Goal: Communication & Community: Share content

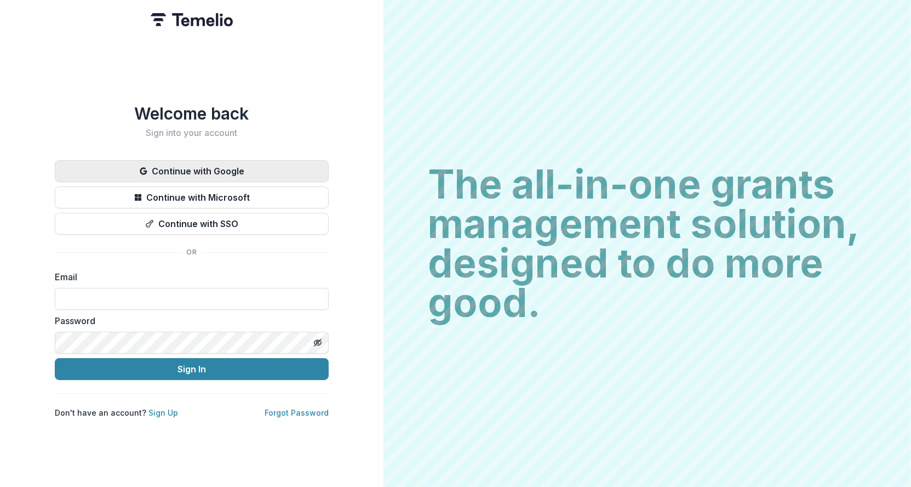
click at [207, 168] on button "Continue with Google" at bounding box center [192, 171] width 274 height 22
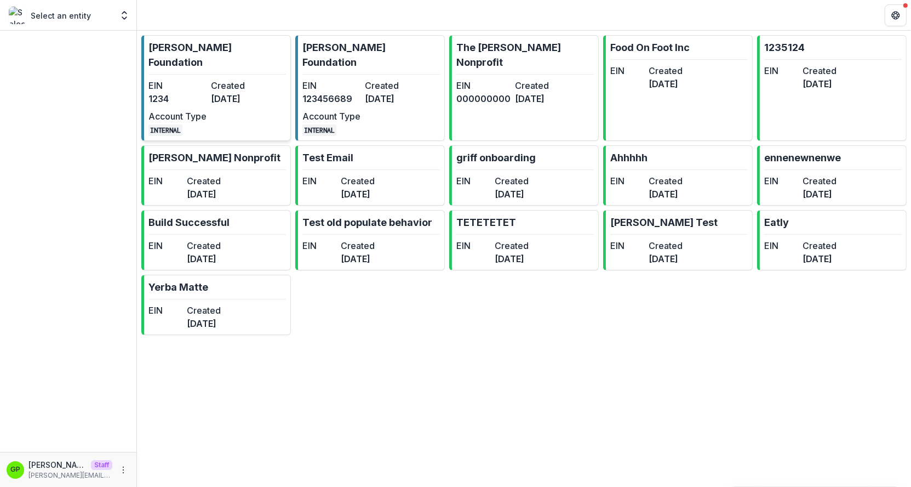
click at [228, 79] on dt "Created" at bounding box center [240, 85] width 58 height 13
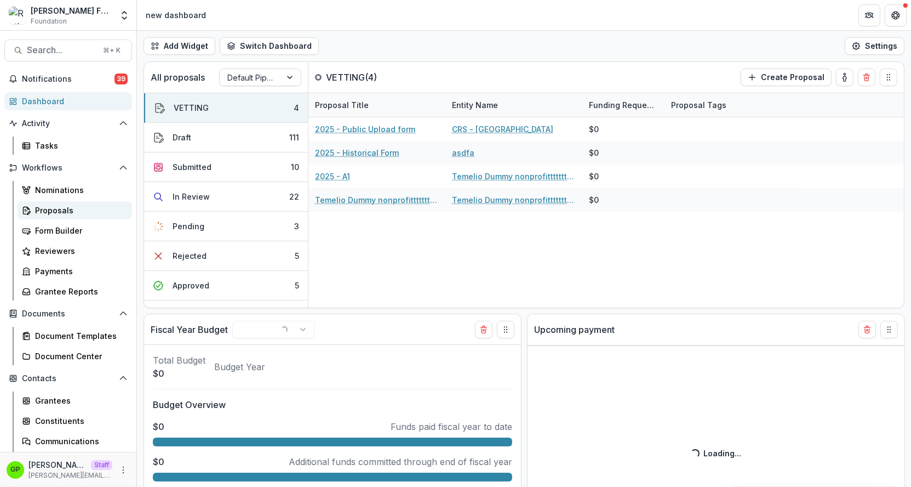
select select "******"
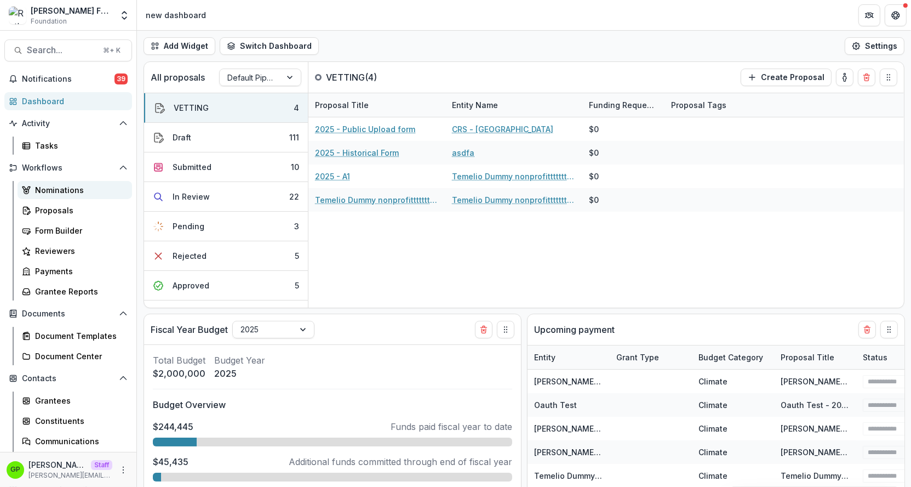
select select "******"
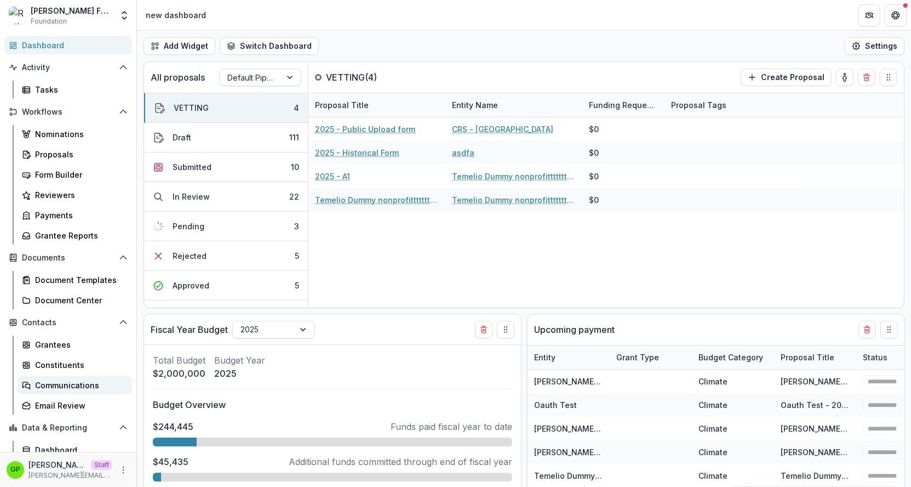
click at [67, 378] on link "Communications" at bounding box center [75, 385] width 115 height 18
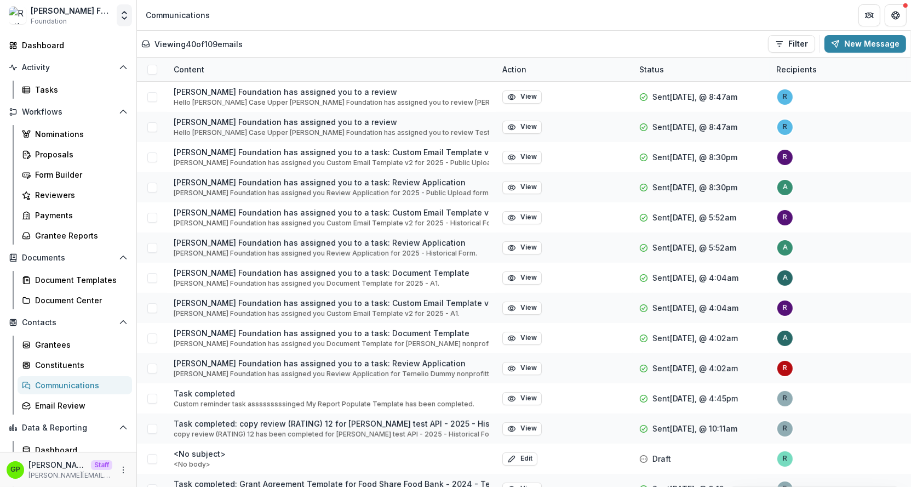
click at [117, 15] on button "Open entity switcher" at bounding box center [124, 15] width 15 height 22
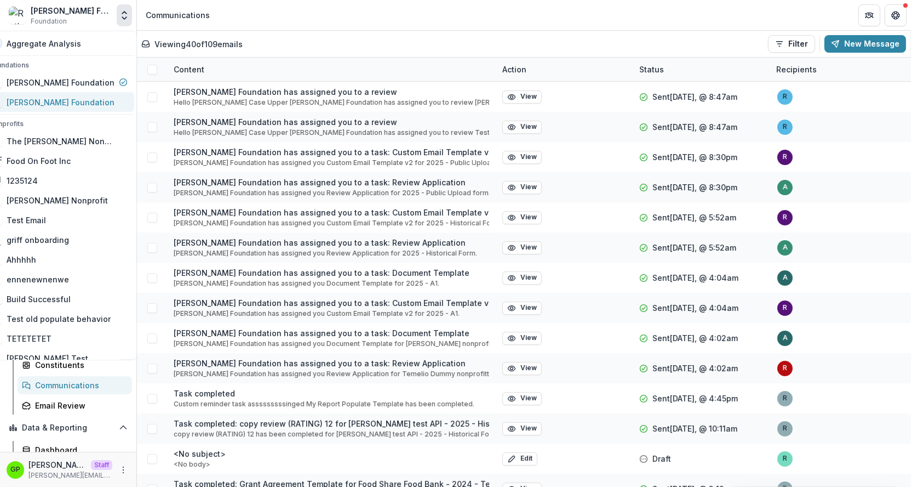
click at [66, 97] on div "[PERSON_NAME] Foundation" at bounding box center [61, 102] width 108 height 12
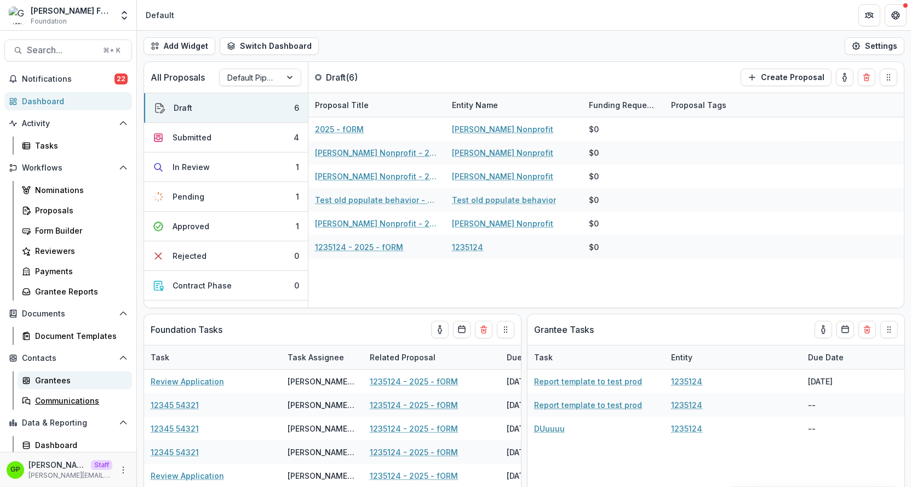
click at [53, 395] on div "Communications" at bounding box center [79, 401] width 88 height 12
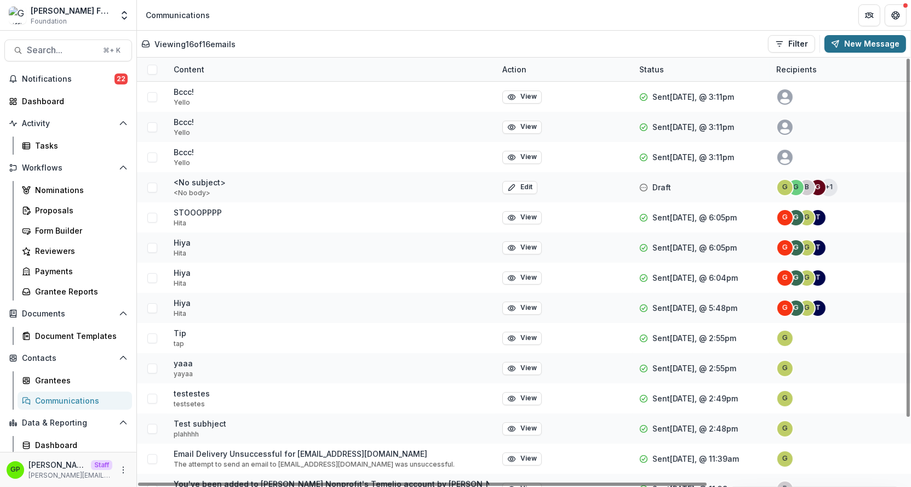
click at [840, 44] on icon "button" at bounding box center [835, 43] width 9 height 9
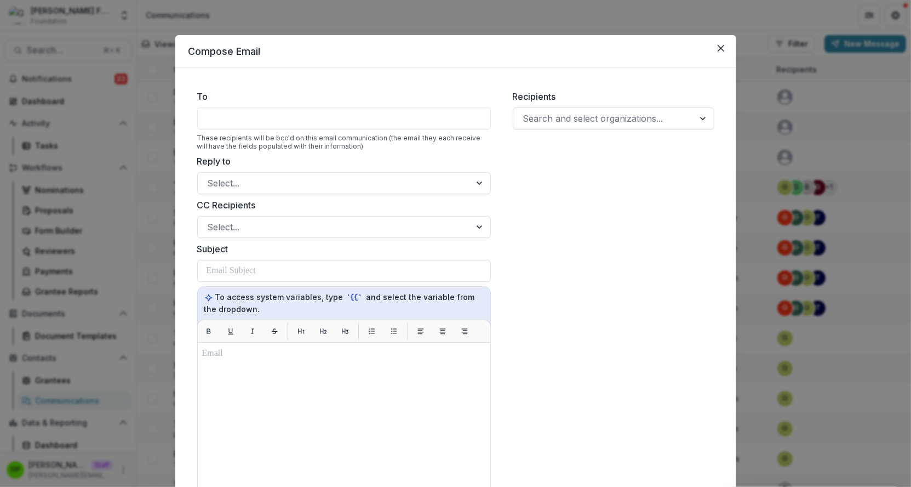
click at [244, 129] on div at bounding box center [344, 118] width 294 height 22
click at [238, 118] on div at bounding box center [344, 118] width 294 height 22
click at [564, 132] on div "Recipients Search and select organizations..." at bounding box center [613, 353] width 219 height 544
click at [546, 88] on div "Recipients Search and select organizations..." at bounding box center [613, 353] width 219 height 544
click at [546, 135] on div "Recipients Search and select organizations..." at bounding box center [613, 353] width 219 height 544
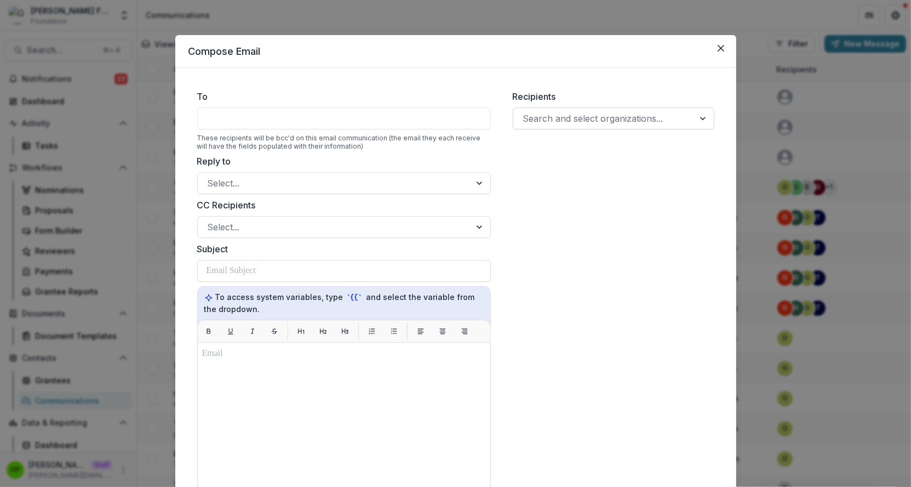
click at [541, 122] on div at bounding box center [603, 118] width 161 height 15
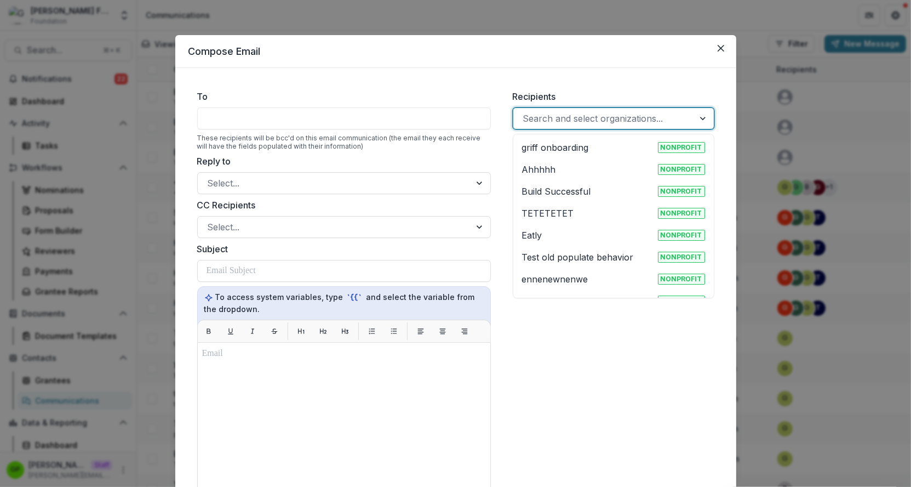
click at [542, 146] on p "griff onboarding" at bounding box center [555, 147] width 67 height 13
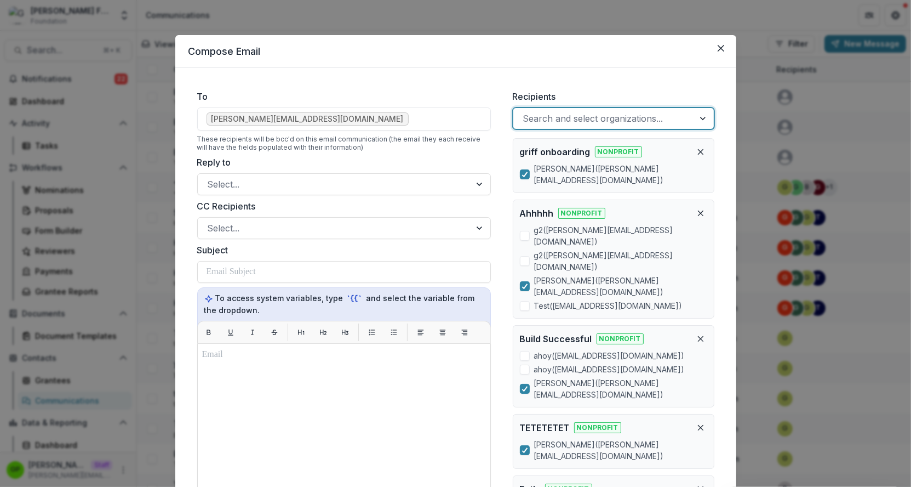
click at [584, 122] on div at bounding box center [603, 118] width 161 height 15
click at [590, 119] on div at bounding box center [603, 118] width 161 height 15
click at [525, 256] on span at bounding box center [525, 261] width 10 height 10
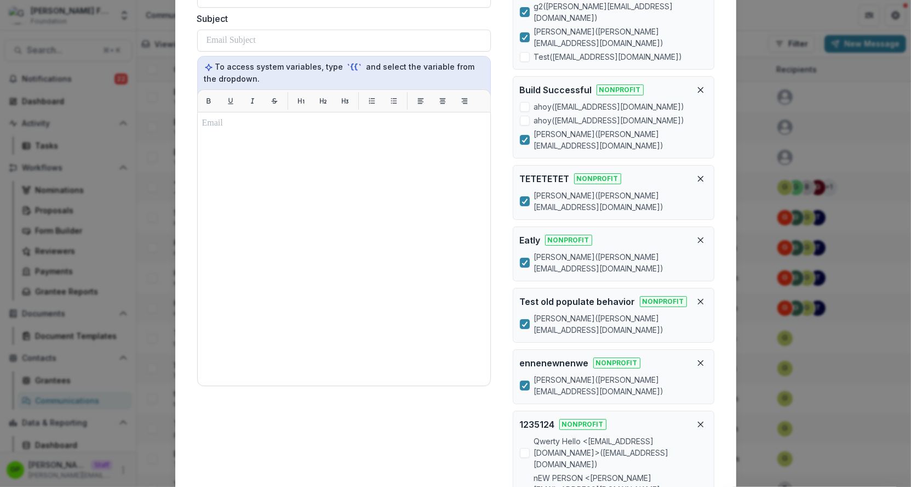
scroll to position [258, 0]
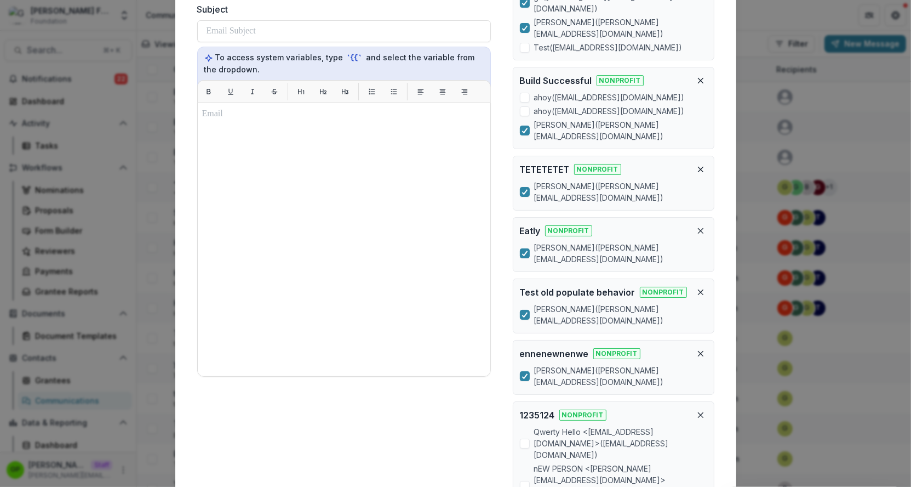
click at [523, 462] on label "nEW PERSON <[PERSON_NAME][EMAIL_ADDRESS][DOMAIN_NAME]> ( [PERSON_NAME][EMAIL_AD…" at bounding box center [613, 485] width 187 height 46
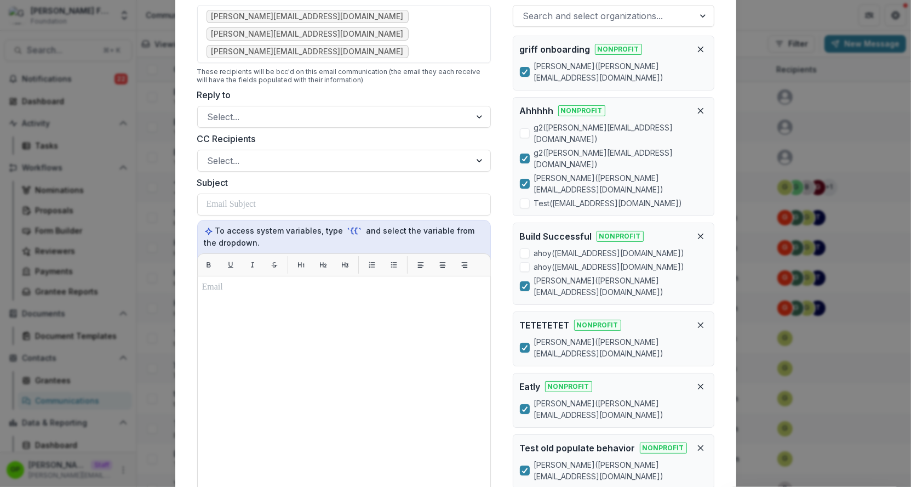
scroll to position [0, 0]
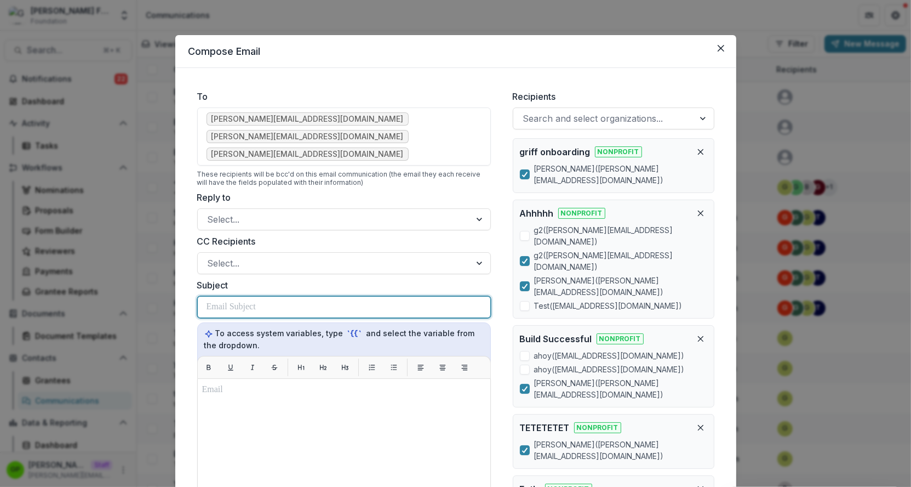
click at [220, 296] on div at bounding box center [344, 306] width 275 height 21
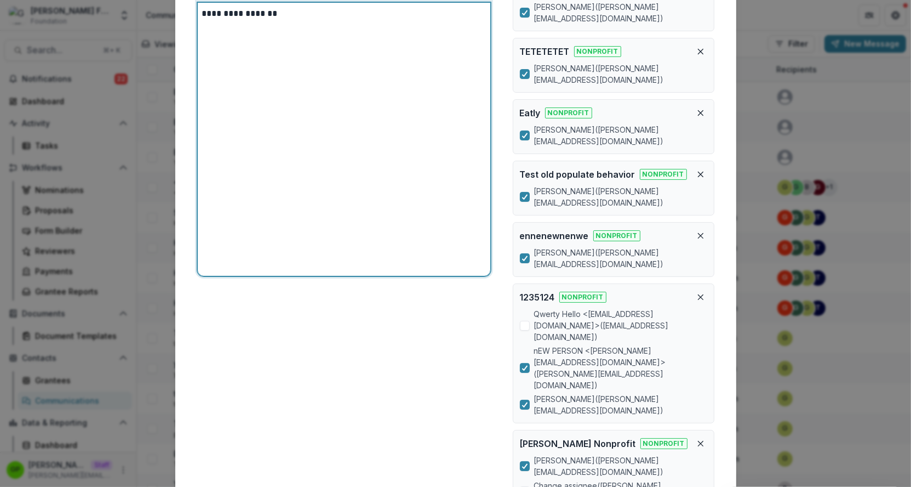
scroll to position [402, 0]
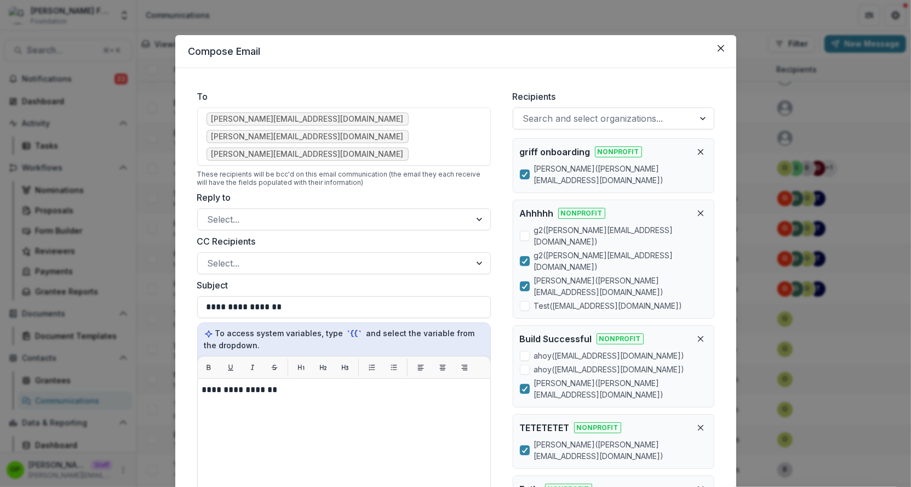
click at [763, 162] on div "**********" at bounding box center [455, 243] width 911 height 487
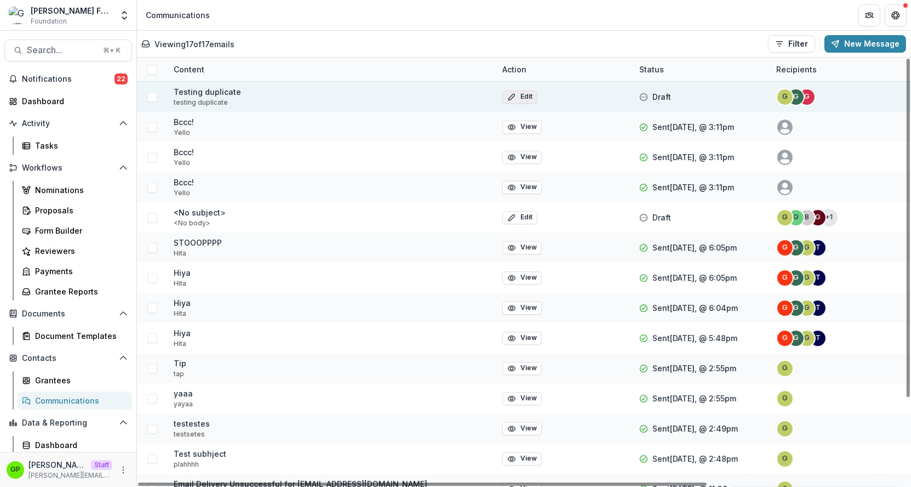
click at [528, 94] on button "Edit" at bounding box center [519, 96] width 35 height 13
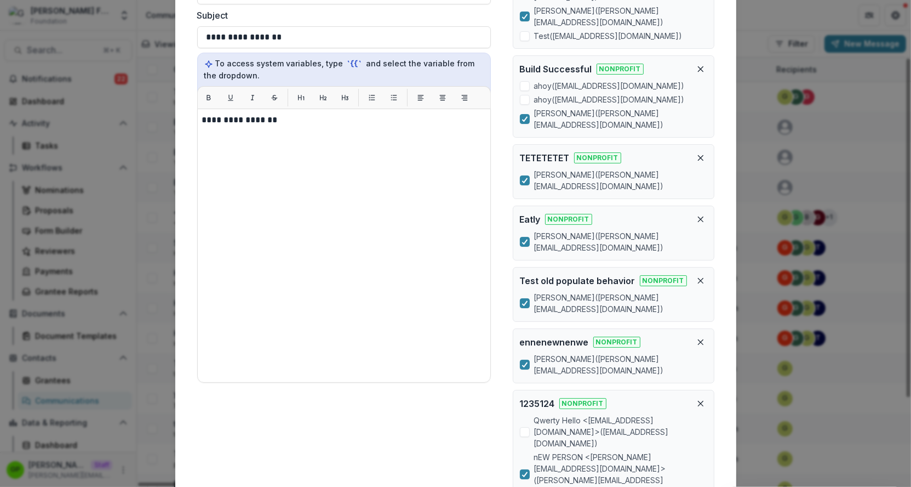
scroll to position [402, 0]
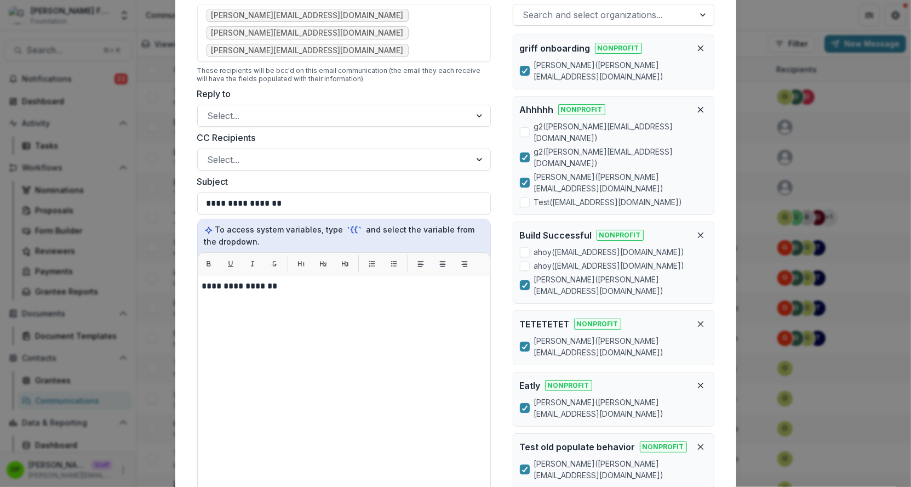
scroll to position [0, 0]
